Goal: Task Accomplishment & Management: Use online tool/utility

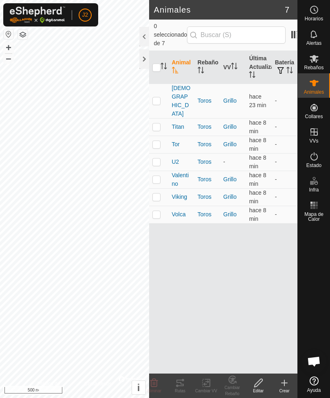
click at [158, 64] on input "checkbox" at bounding box center [156, 68] width 8 height 8
checkbox input "true"
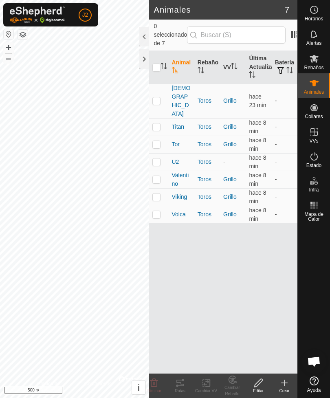
checkbox input "true"
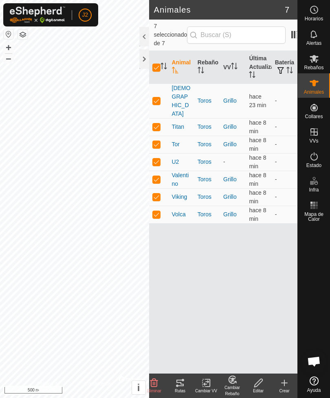
click at [157, 159] on p-checkbox at bounding box center [156, 162] width 8 height 7
checkbox input "false"
click at [182, 384] on icon at bounding box center [180, 383] width 10 height 10
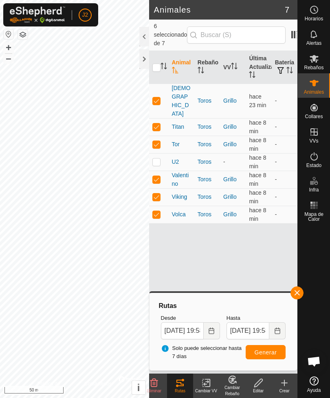
click at [144, 57] on div at bounding box center [144, 59] width 10 height 20
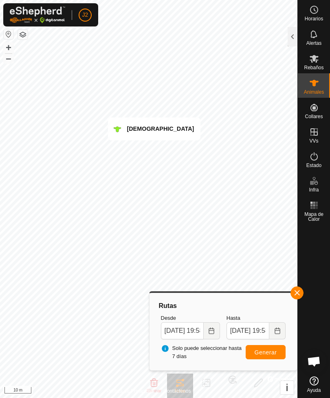
click at [293, 38] on div at bounding box center [293, 37] width 10 height 20
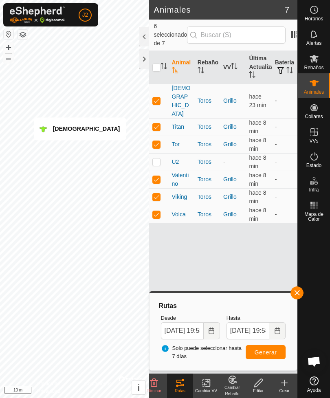
click at [158, 194] on p-checkbox at bounding box center [156, 197] width 8 height 7
checkbox input "false"
click at [156, 176] on p-checkbox at bounding box center [156, 179] width 8 height 7
checkbox input "false"
click at [157, 141] on p-checkbox at bounding box center [156, 144] width 8 height 7
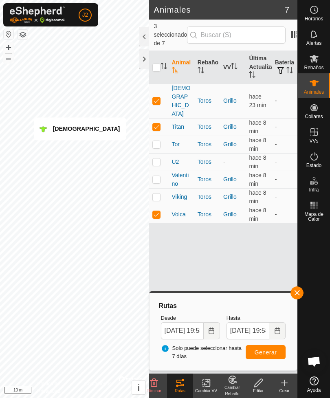
checkbox input "false"
click at [157, 124] on p-checkbox at bounding box center [156, 127] width 8 height 7
checkbox input "false"
click at [160, 97] on p-checkbox at bounding box center [156, 100] width 8 height 7
click at [273, 355] on span "Generar" at bounding box center [266, 352] width 22 height 7
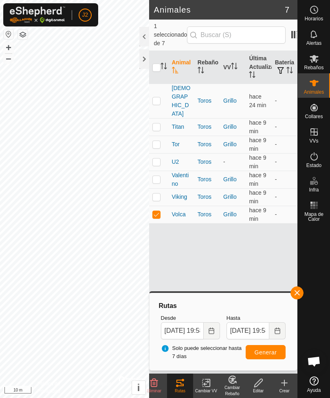
click at [139, 64] on div at bounding box center [144, 59] width 10 height 20
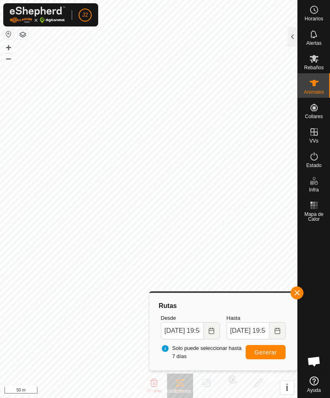
click at [290, 42] on div at bounding box center [293, 37] width 10 height 20
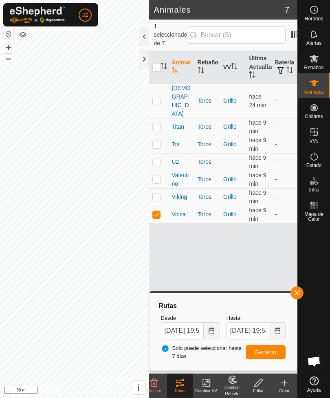
click at [158, 97] on p-checkbox at bounding box center [156, 100] width 8 height 7
checkbox input "true"
click at [157, 211] on p-checkbox at bounding box center [156, 214] width 8 height 7
checkbox input "false"
click at [275, 355] on span "Generar" at bounding box center [266, 352] width 22 height 7
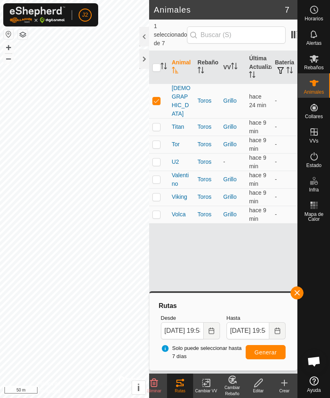
click at [142, 63] on div at bounding box center [144, 59] width 10 height 20
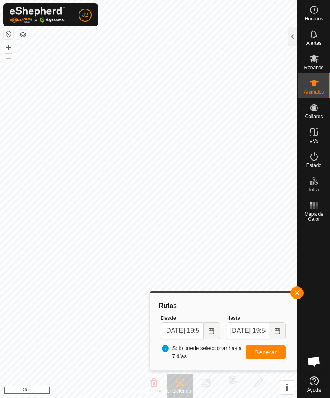
click at [289, 40] on div at bounding box center [293, 37] width 10 height 20
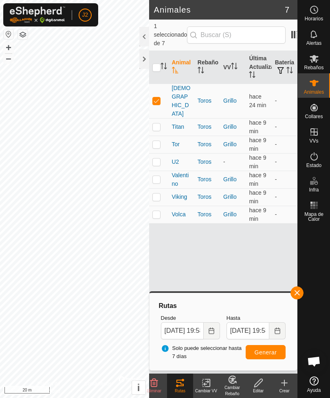
click at [160, 124] on p-checkbox at bounding box center [156, 127] width 8 height 7
checkbox input "true"
click at [155, 97] on p-checkbox at bounding box center [156, 100] width 8 height 7
checkbox input "false"
click at [269, 353] on span "Generar" at bounding box center [266, 352] width 22 height 7
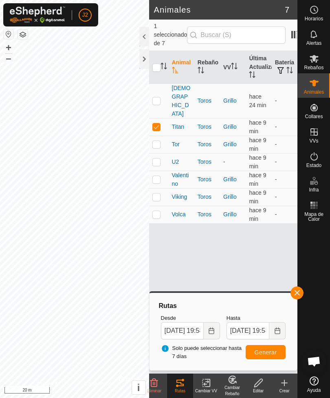
click at [141, 63] on div at bounding box center [144, 59] width 10 height 20
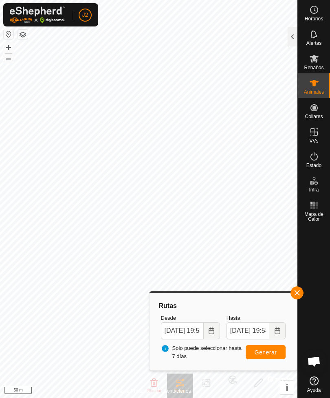
click at [291, 40] on div at bounding box center [293, 37] width 10 height 20
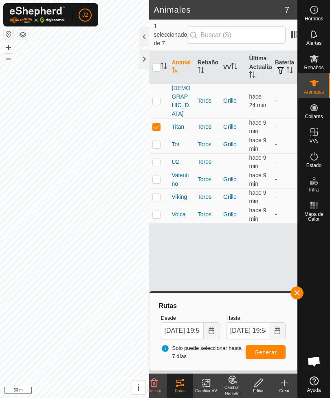
click at [160, 141] on p-checkbox at bounding box center [156, 144] width 8 height 7
checkbox input "true"
click at [157, 124] on p-checkbox at bounding box center [156, 127] width 8 height 7
checkbox input "false"
click at [274, 352] on span "Generar" at bounding box center [266, 352] width 22 height 7
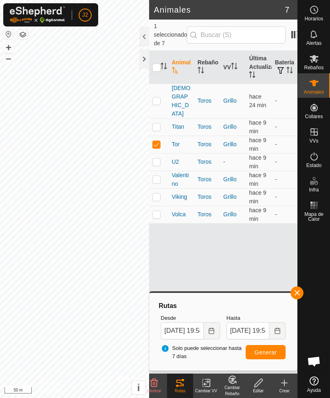
click at [140, 65] on div at bounding box center [144, 59] width 10 height 20
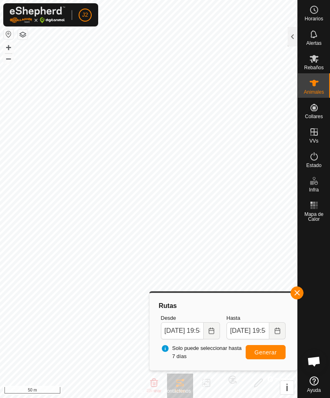
click at [299, 288] on button "button" at bounding box center [297, 293] width 13 height 13
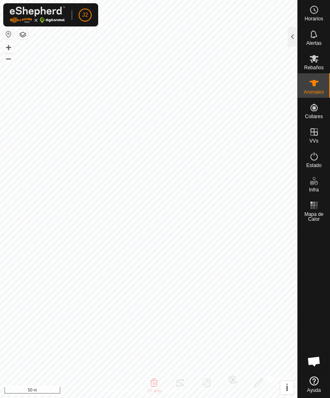
click at [289, 40] on div at bounding box center [293, 37] width 10 height 20
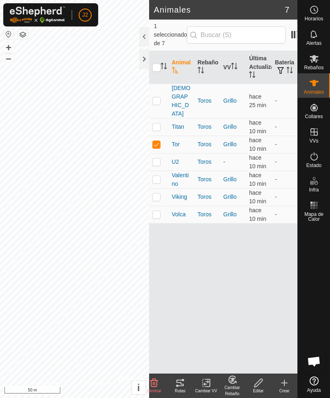
click at [287, 67] on icon "Activar para ordenar" at bounding box center [290, 70] width 7 height 7
click at [143, 57] on div at bounding box center [144, 59] width 10 height 20
